Goal: Find specific page/section: Find specific page/section

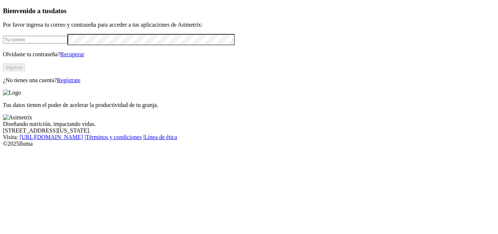
type input "[EMAIL_ADDRESS][DOMAIN_NAME]"
click at [25, 71] on button "Ingresa" at bounding box center [14, 67] width 22 height 8
